Goal: Complete application form

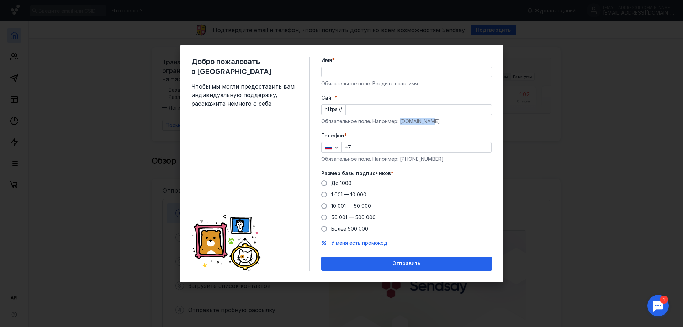
drag, startPoint x: 434, startPoint y: 119, endPoint x: 399, endPoint y: 123, distance: 35.0
click at [399, 123] on div "Обязательное поле. Например: [DOMAIN_NAME]" at bounding box center [406, 121] width 171 height 7
copy div "[DOMAIN_NAME]"
click at [396, 109] on input "Cайт *" at bounding box center [419, 110] width 146 height 10
paste input "[DOMAIN_NAME]"
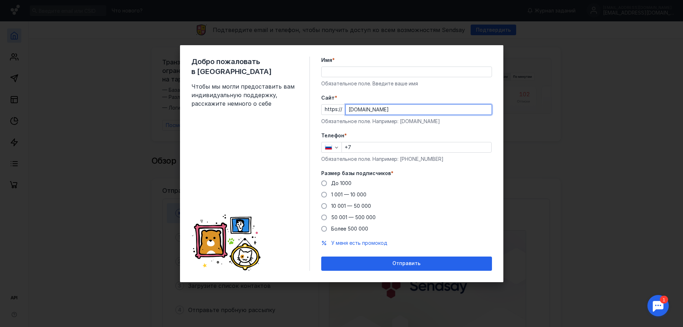
type input "[DOMAIN_NAME]"
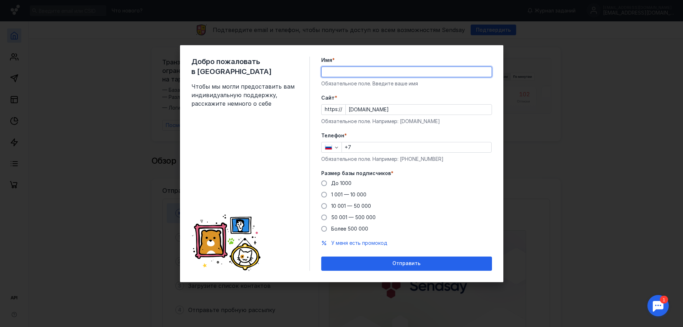
click at [359, 74] on input "Имя *" at bounding box center [406, 72] width 170 height 10
type input "[PERSON_NAME]"
click at [379, 145] on input "+7" at bounding box center [416, 147] width 149 height 10
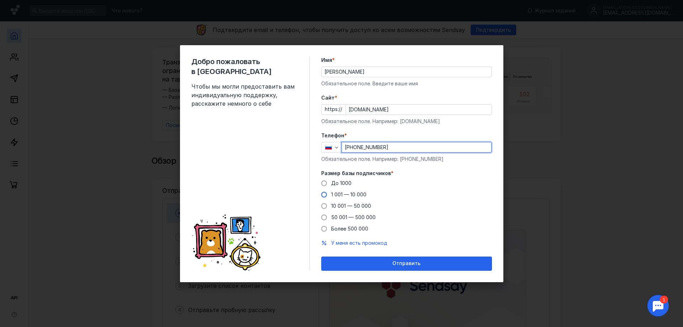
type input "[PHONE_NUMBER]"
click at [339, 192] on span "1 001 — 10 000" at bounding box center [348, 194] width 35 height 6
click at [0, 0] on input "1 001 — 10 000" at bounding box center [0, 0] width 0 height 0
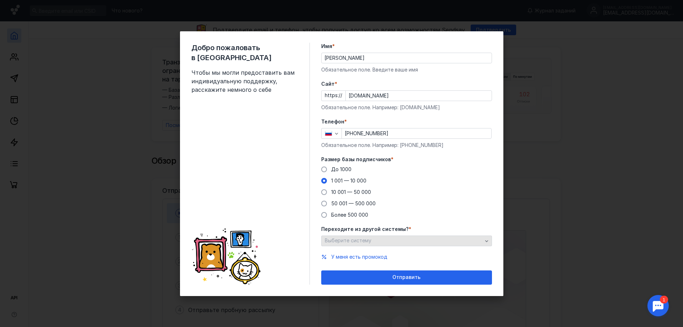
click at [376, 240] on div "Выберите систему" at bounding box center [403, 240] width 161 height 6
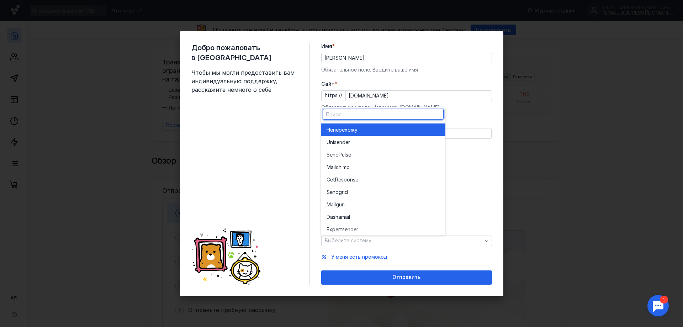
click at [360, 132] on div "Не перехожу" at bounding box center [382, 129] width 113 height 7
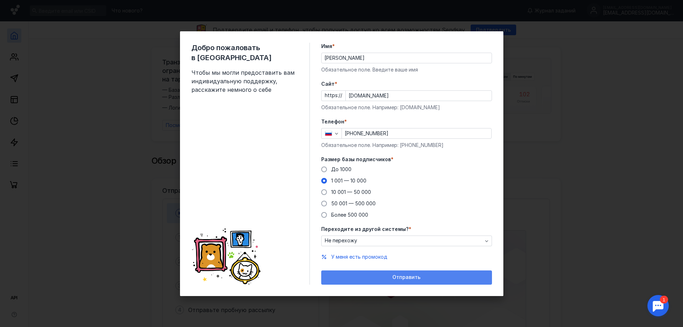
click at [367, 276] on div "Отправить" at bounding box center [407, 277] width 164 height 6
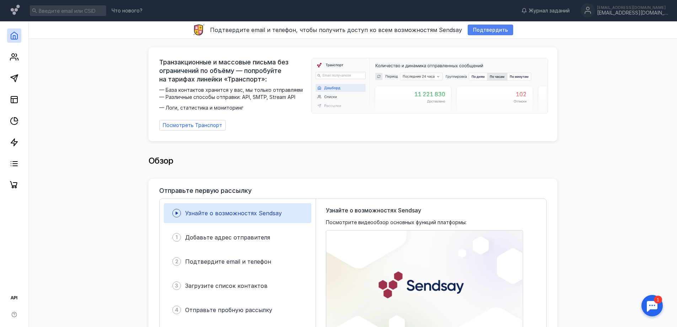
click at [483, 29] on span "Подтвердить" at bounding box center [490, 30] width 35 height 6
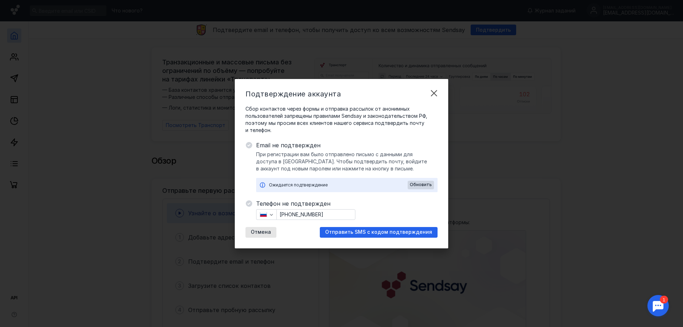
click at [359, 230] on span "Отправить SMS с кодом подтверждения" at bounding box center [378, 232] width 107 height 6
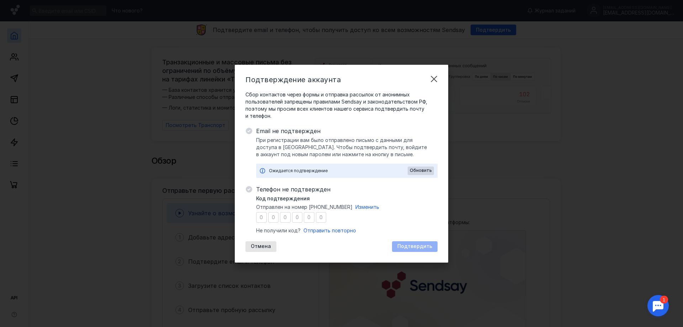
type input "8"
type input "4"
type input "8"
type input "9"
type input "6"
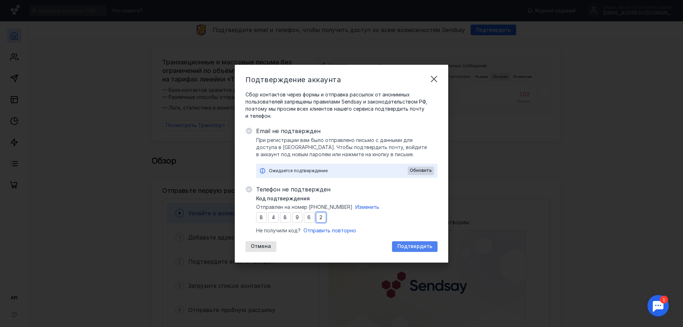
type input "2"
drag, startPoint x: 408, startPoint y: 247, endPoint x: 408, endPoint y: 256, distance: 8.6
click at [408, 247] on span "Подтвердить" at bounding box center [414, 246] width 35 height 6
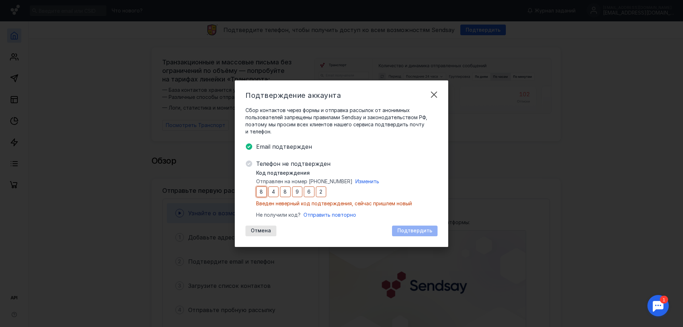
click at [260, 196] on input "8" at bounding box center [261, 191] width 11 height 11
type input "2"
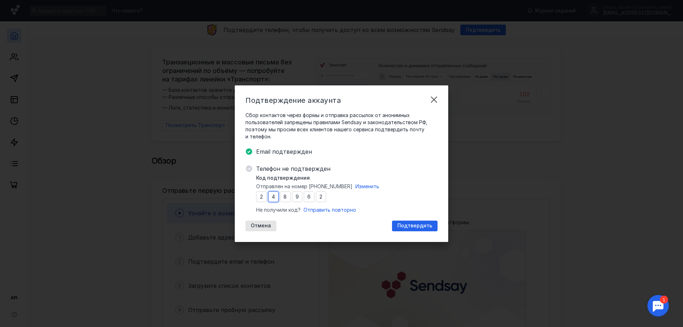
type input "0"
type input "9"
type input "6"
type input "2"
type input "9"
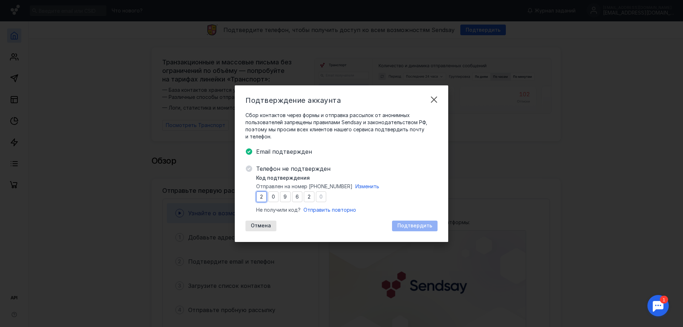
type input "6"
type input "2"
type input "9"
type input "2"
type input "5"
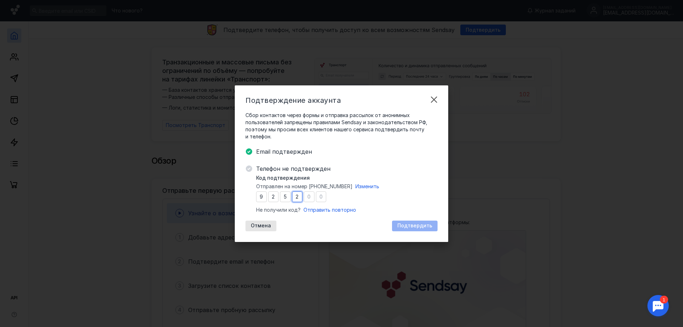
type input "0"
type input "4"
type input "6"
click at [427, 224] on span "Подтвердить" at bounding box center [414, 226] width 35 height 6
